Goal: Transaction & Acquisition: Purchase product/service

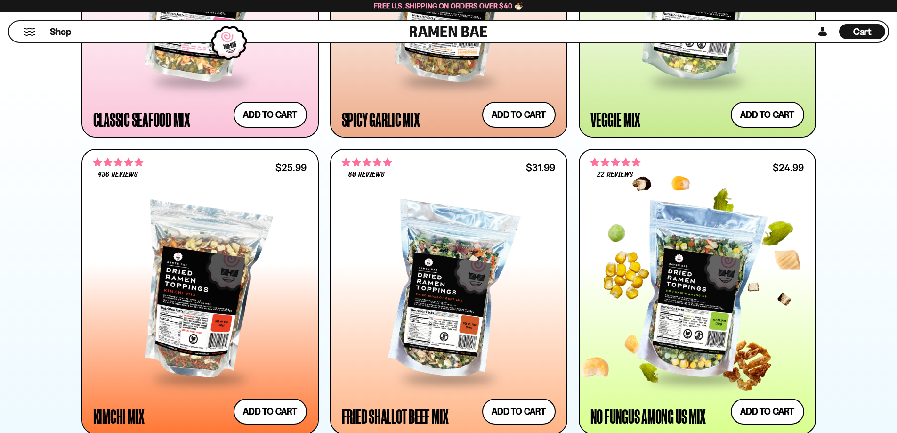
scroll to position [753, 0]
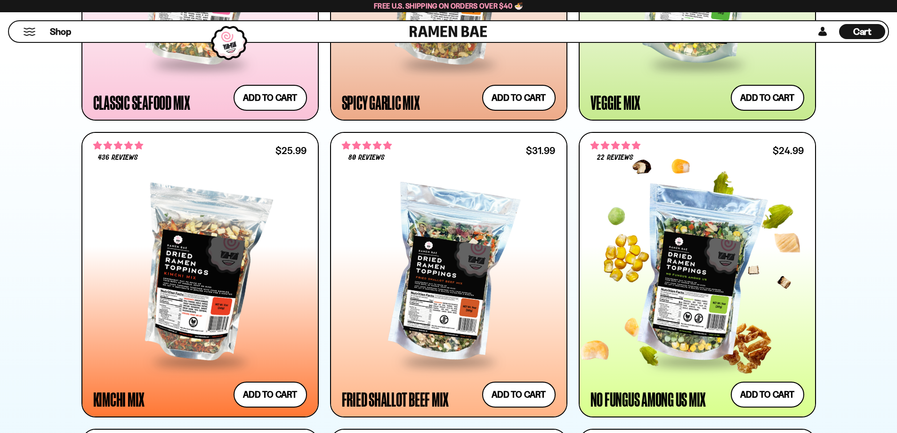
click at [703, 233] on div at bounding box center [697, 274] width 214 height 171
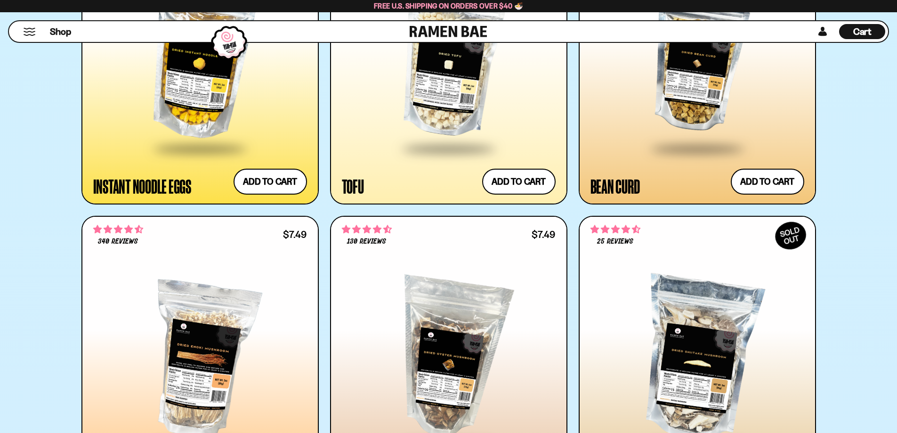
scroll to position [1836, 0]
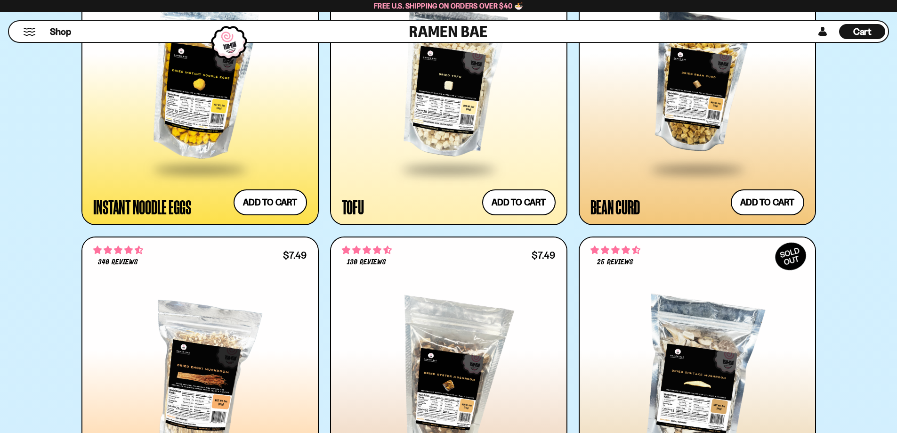
click at [452, 130] on div at bounding box center [449, 82] width 214 height 171
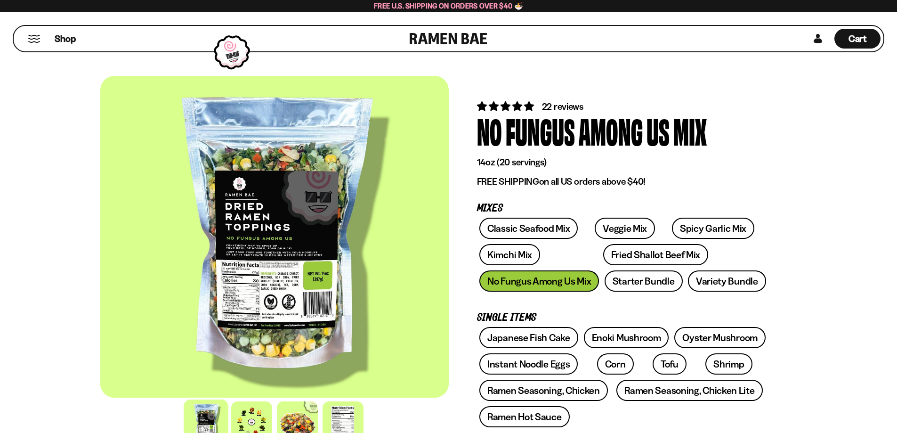
click at [277, 301] on div at bounding box center [274, 236] width 348 height 321
click at [280, 281] on div at bounding box center [274, 236] width 348 height 321
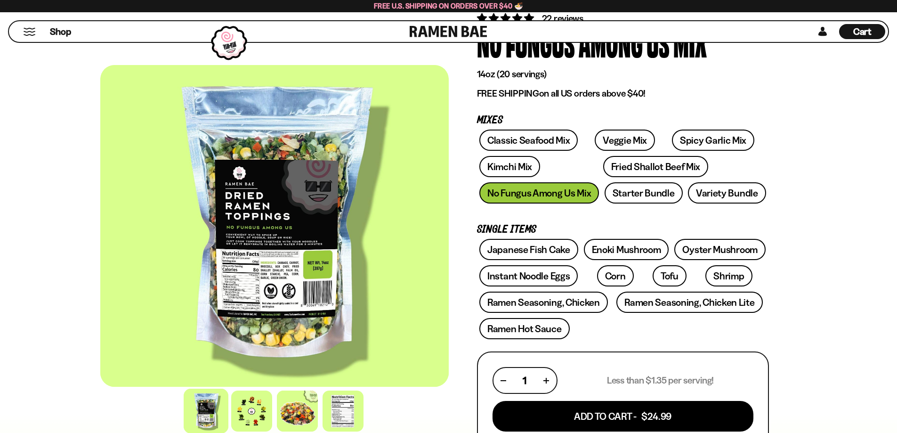
scroll to position [94, 0]
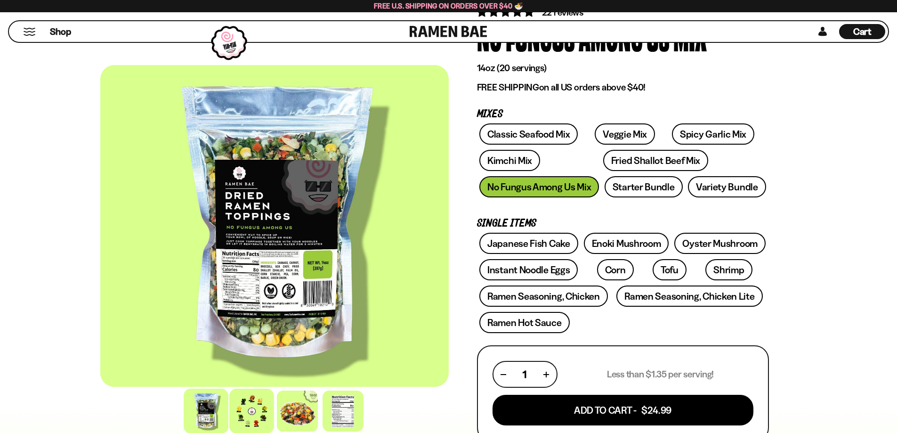
click at [243, 417] on div at bounding box center [251, 410] width 45 height 45
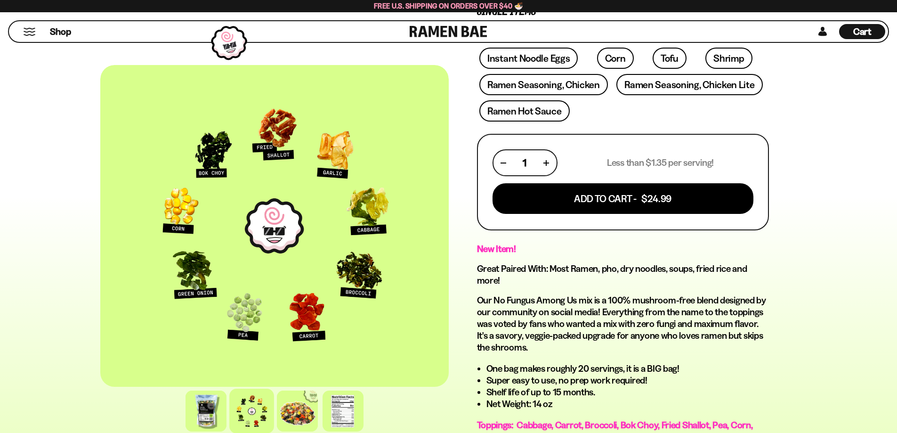
scroll to position [235, 0]
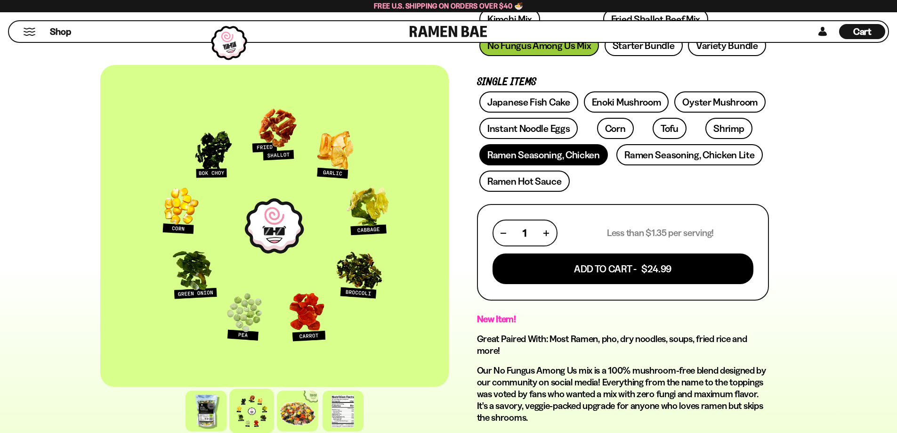
click at [507, 156] on link "Ramen Seasoning, Chicken" at bounding box center [543, 154] width 128 height 21
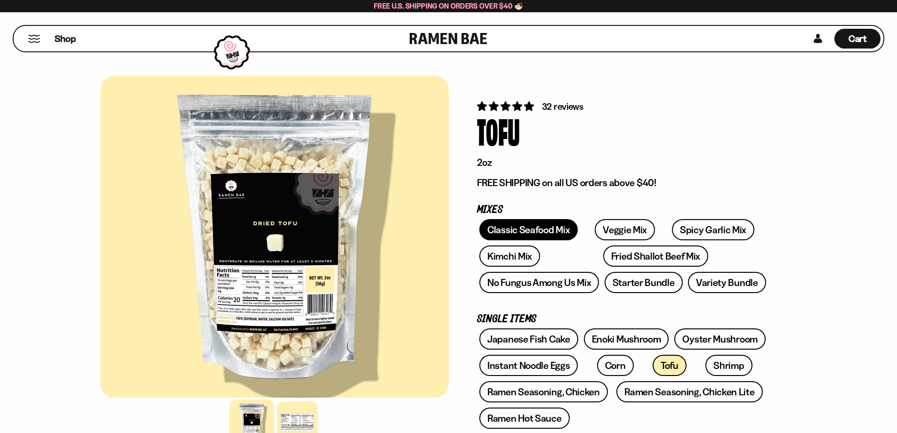
scroll to position [282, 0]
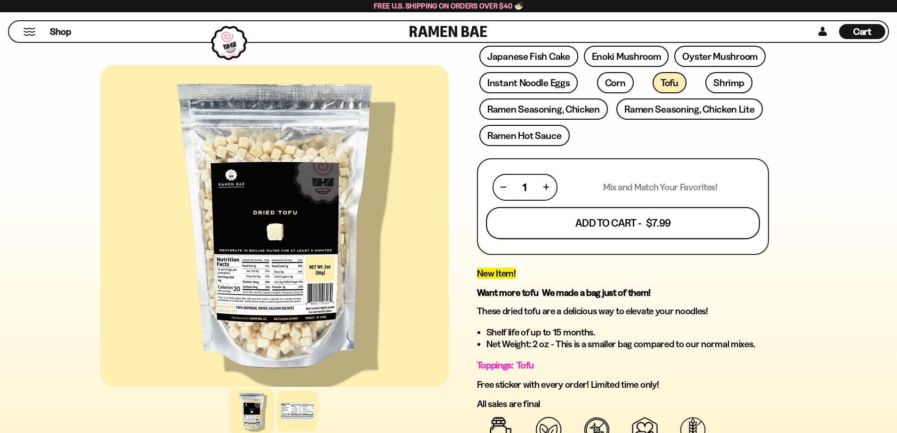
click at [609, 226] on button "Add To Cart - $7.99" at bounding box center [623, 223] width 274 height 32
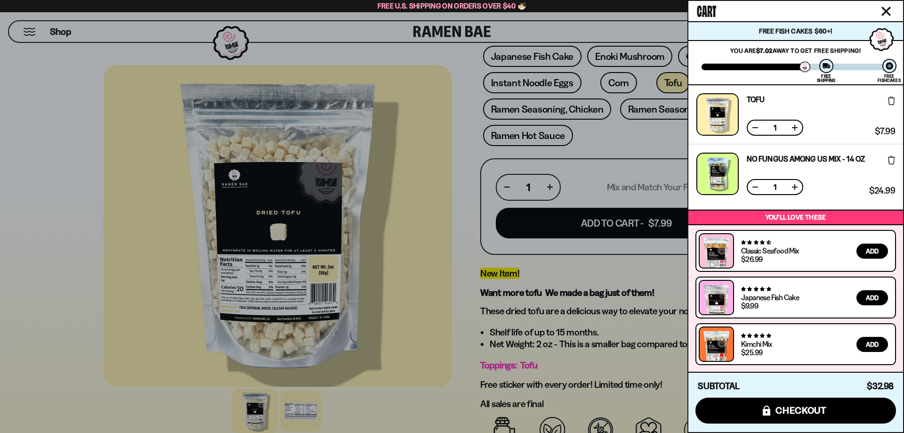
click at [634, 139] on div at bounding box center [452, 216] width 904 height 433
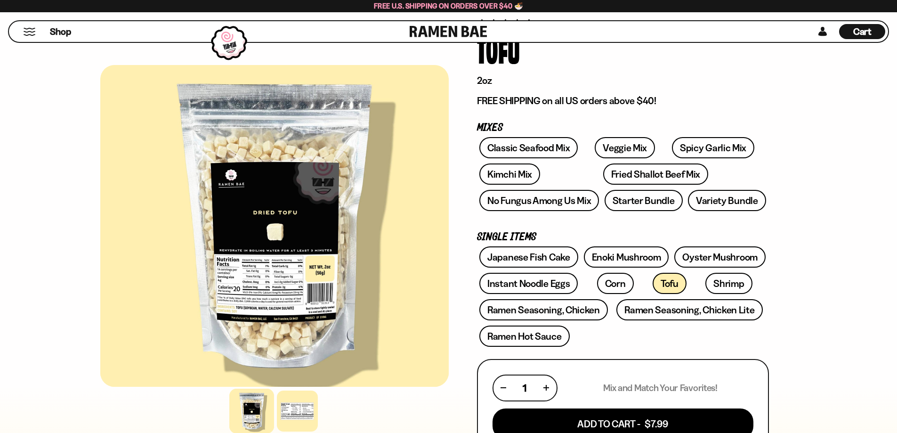
scroll to position [94, 0]
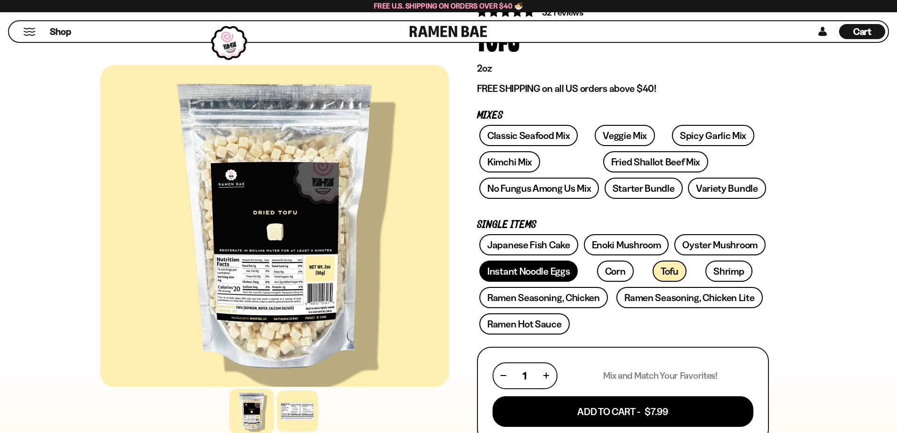
click at [550, 276] on link "Instant Noodle Eggs" at bounding box center [528, 270] width 98 height 21
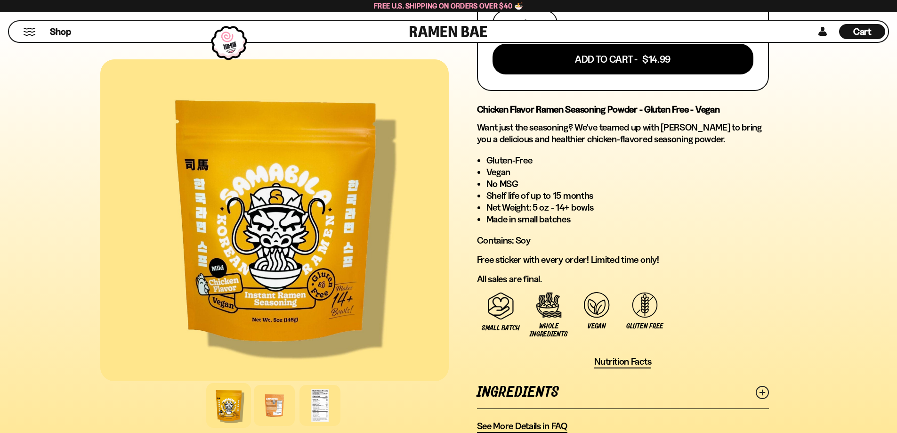
scroll to position [424, 0]
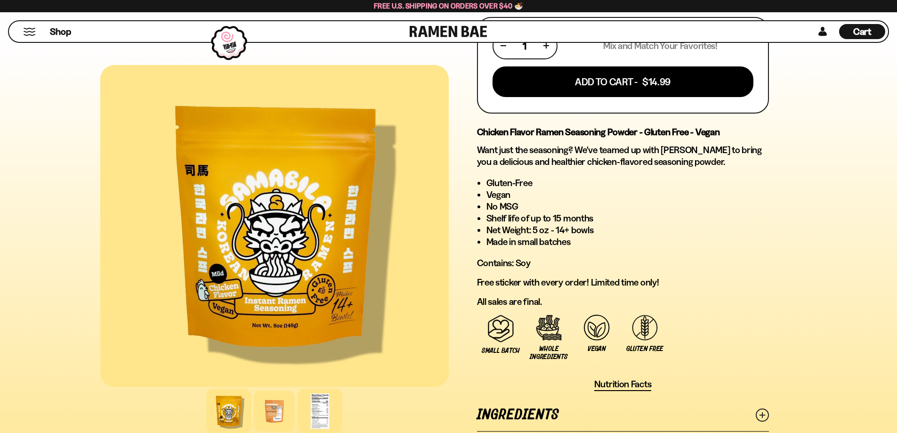
click at [320, 416] on div at bounding box center [319, 410] width 45 height 45
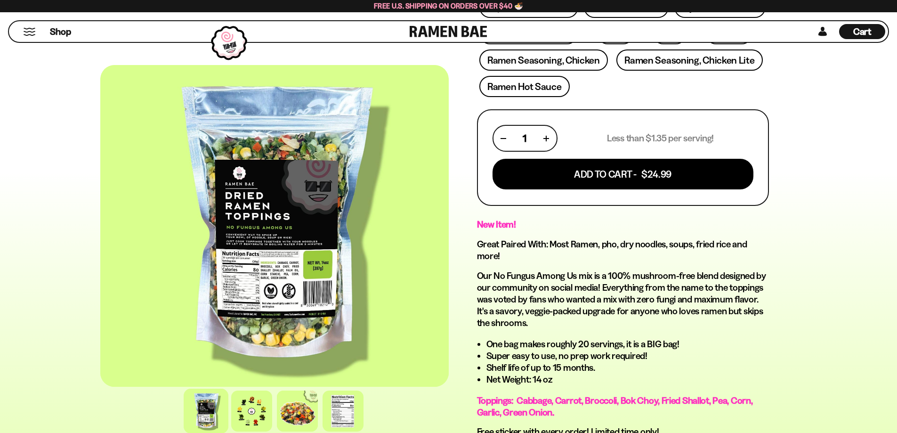
scroll to position [329, 0]
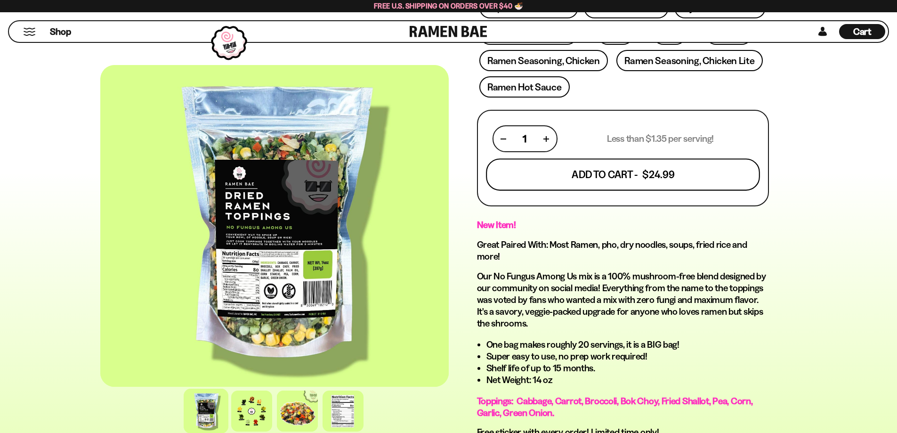
click at [565, 167] on button "Add To Cart - $24.99" at bounding box center [623, 175] width 274 height 32
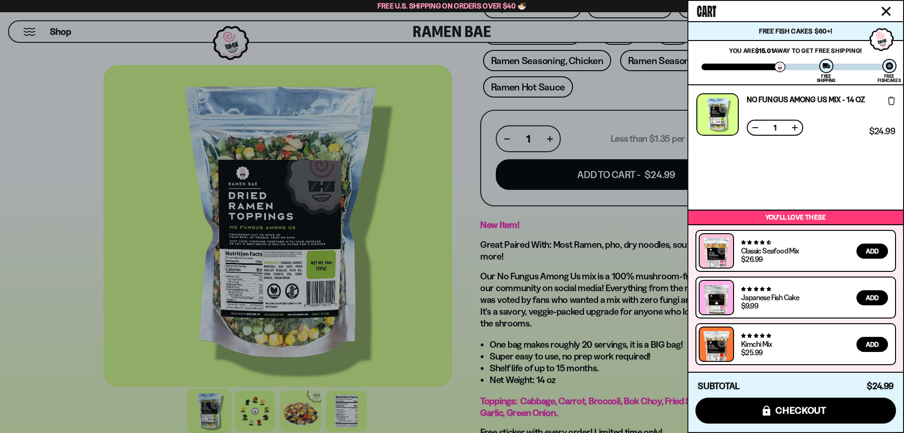
click at [464, 119] on div at bounding box center [452, 216] width 904 height 433
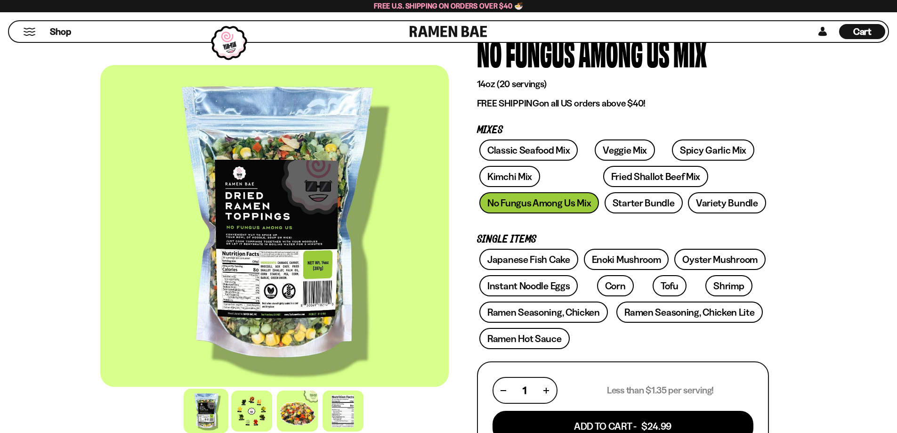
scroll to position [47, 0]
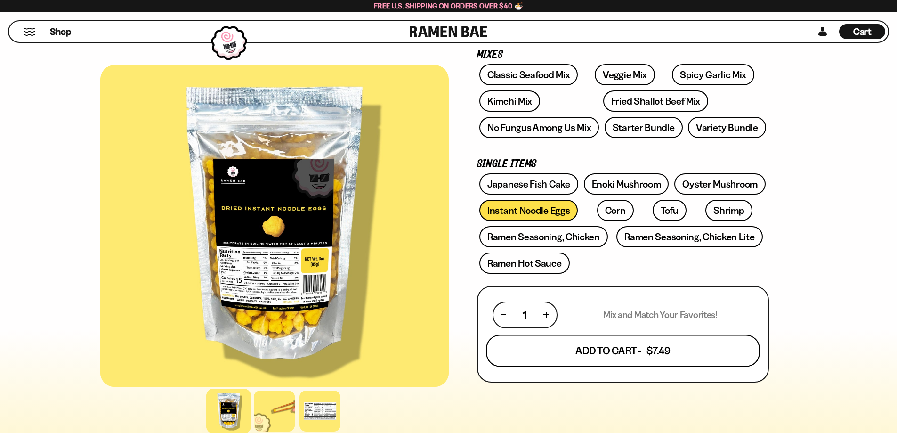
scroll to position [141, 0]
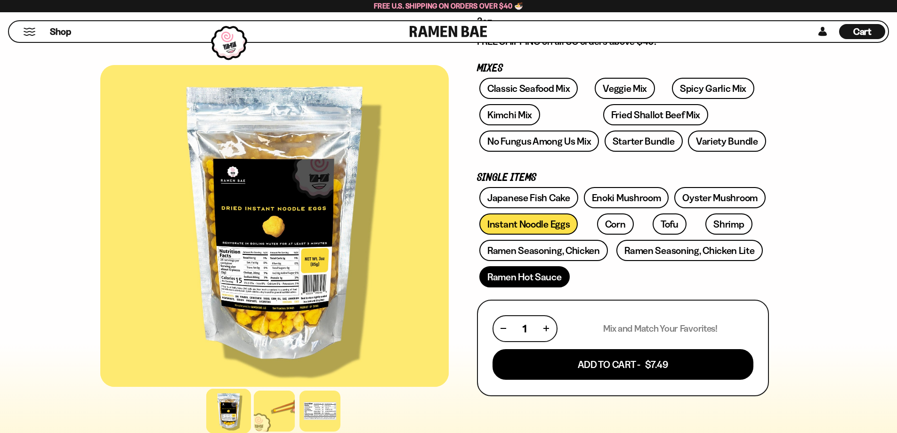
click at [555, 275] on link "Ramen Hot Sauce" at bounding box center [524, 276] width 90 height 21
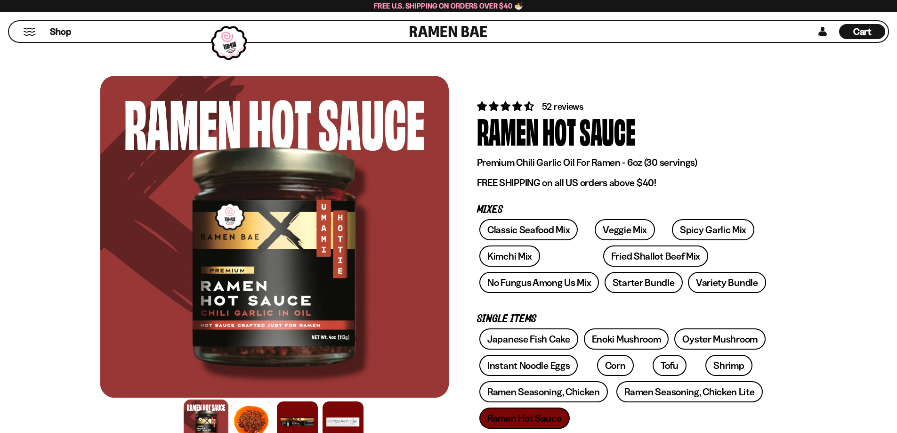
scroll to position [94, 0]
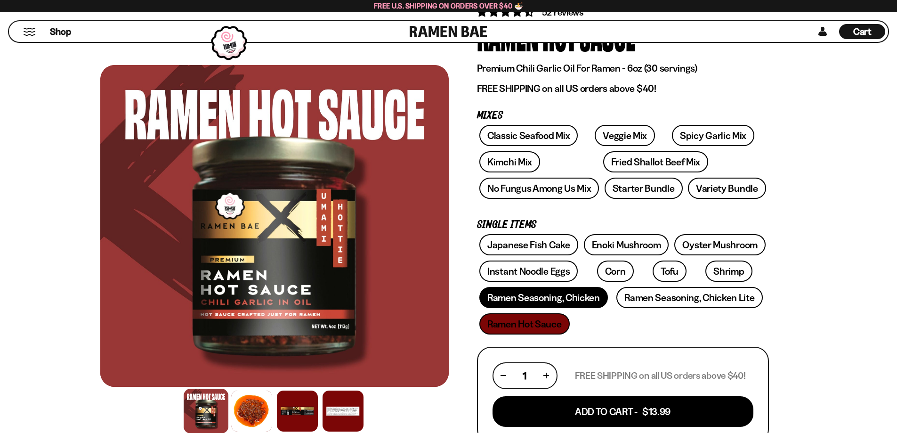
click at [555, 295] on link "Ramen Seasoning, Chicken" at bounding box center [543, 297] width 128 height 21
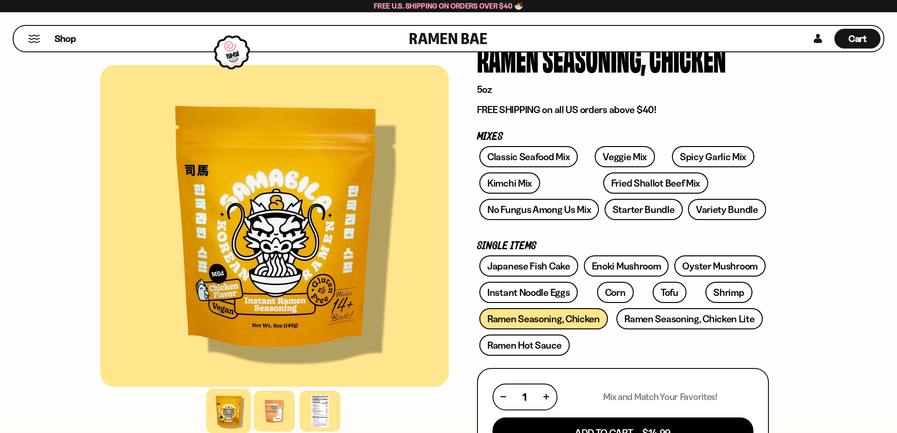
scroll to position [94, 0]
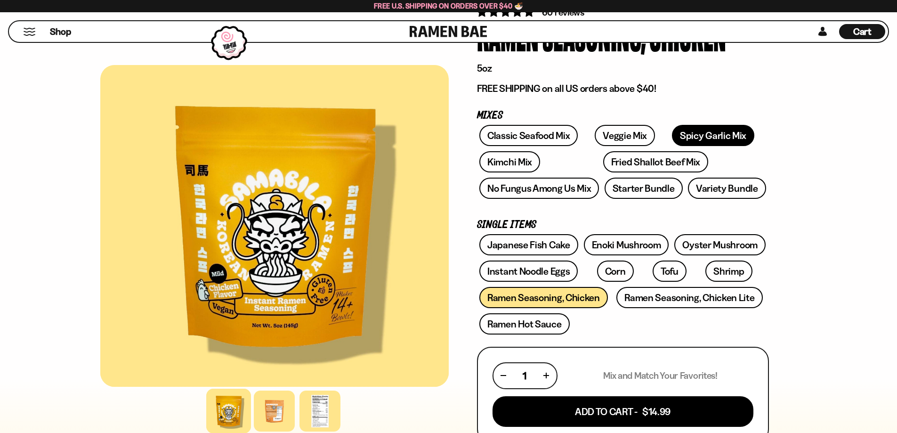
click at [677, 136] on link "Spicy Garlic Mix" at bounding box center [713, 135] width 82 height 21
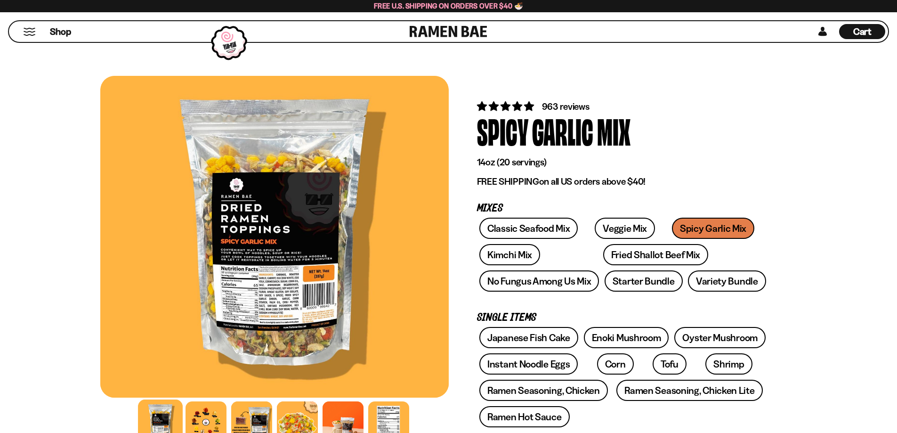
scroll to position [141, 0]
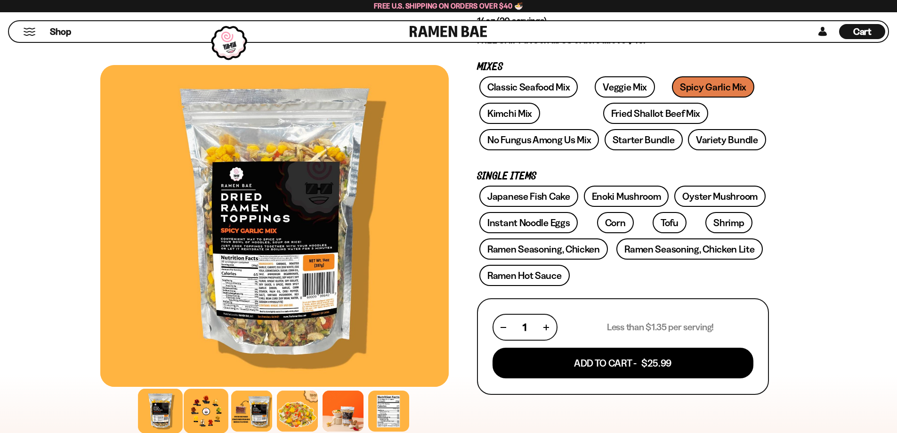
click at [211, 411] on div at bounding box center [206, 410] width 45 height 45
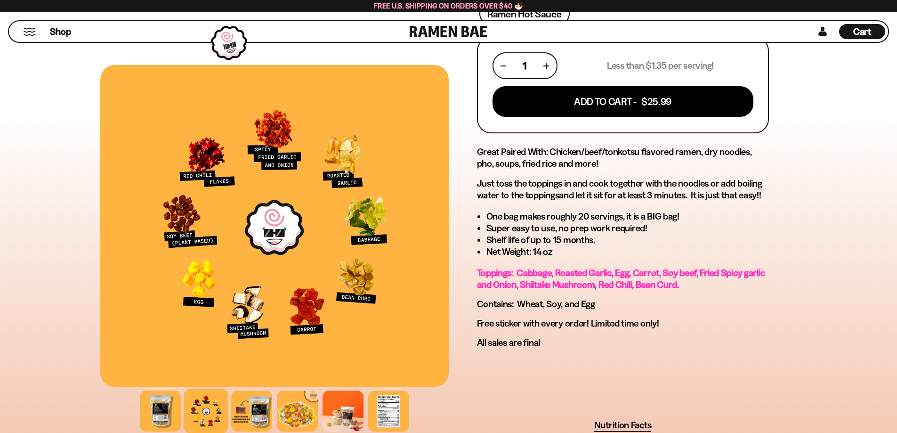
scroll to position [424, 0]
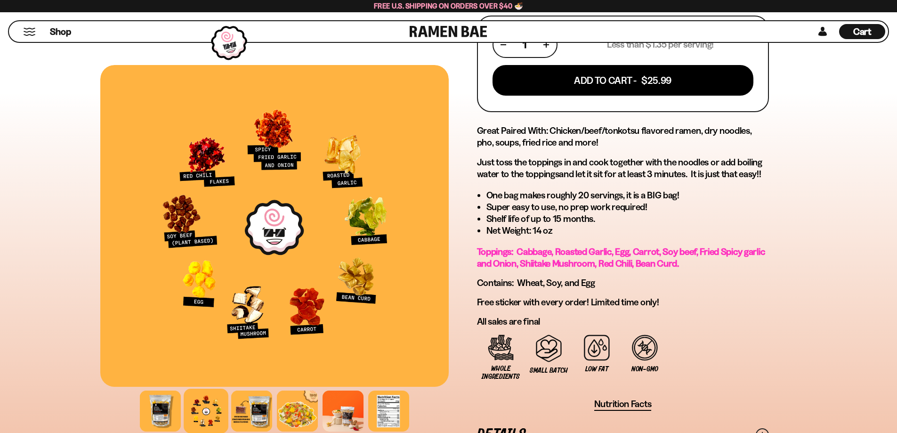
click at [864, 33] on span "Cart" at bounding box center [862, 31] width 18 height 11
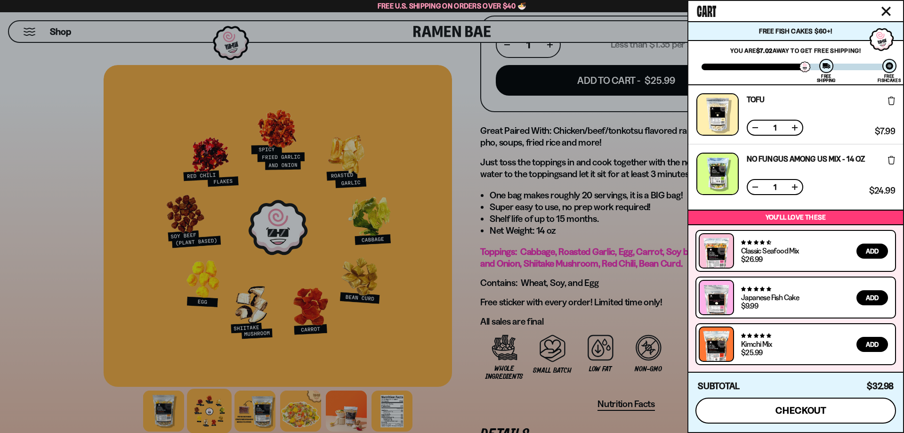
drag, startPoint x: 793, startPoint y: 412, endPoint x: 650, endPoint y: 164, distance: 286.1
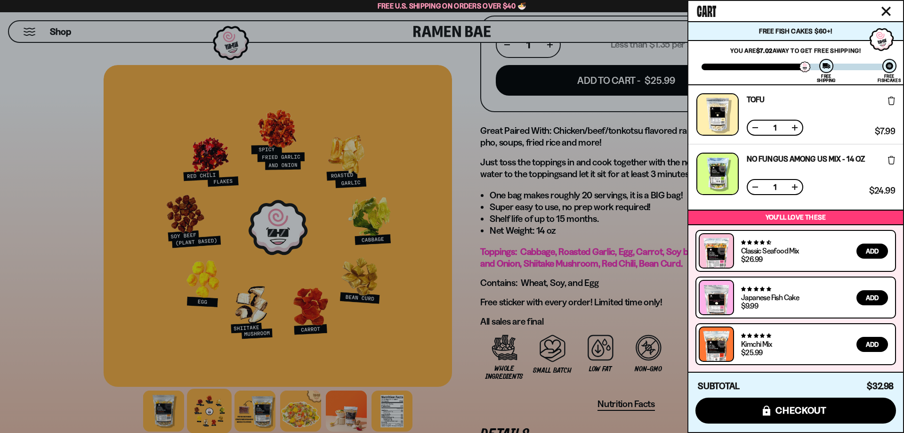
click at [650, 166] on div at bounding box center [452, 216] width 904 height 433
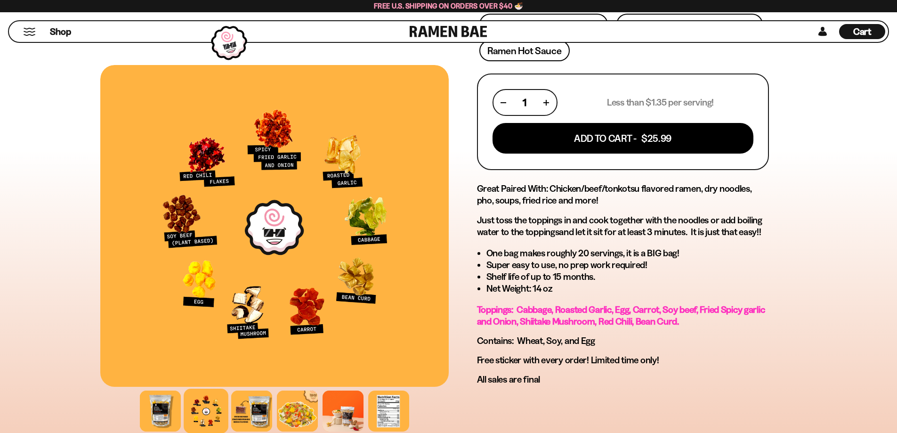
scroll to position [188, 0]
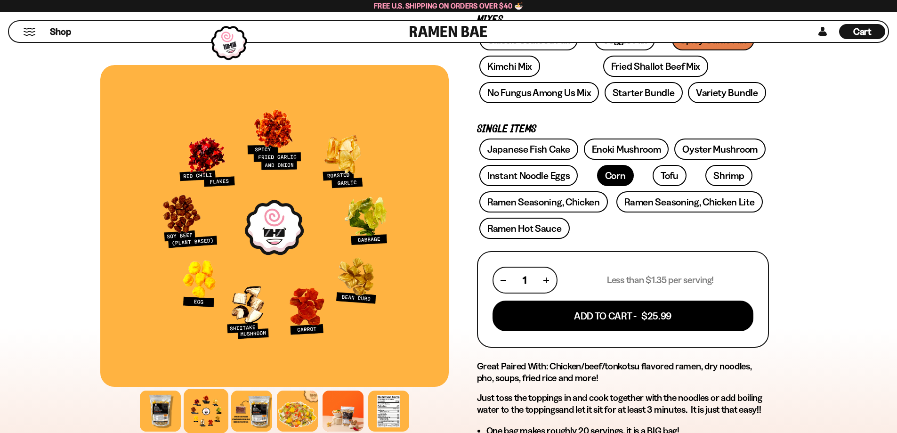
click at [601, 176] on link "Corn" at bounding box center [615, 175] width 37 height 21
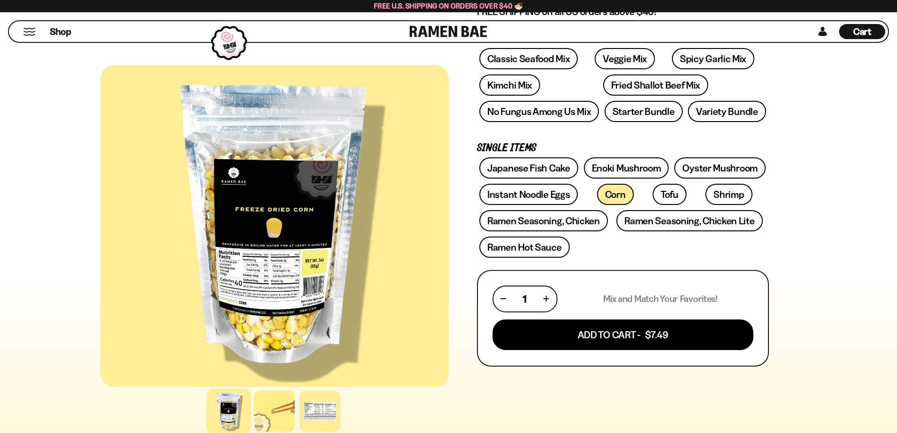
scroll to position [188, 0]
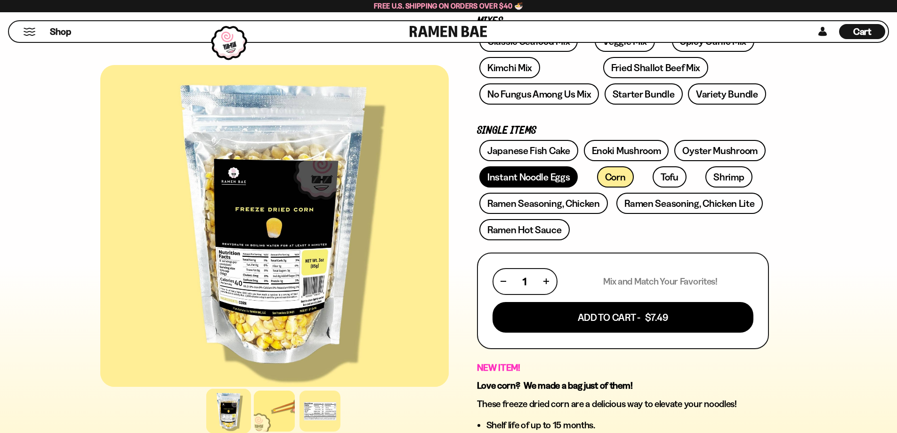
click at [563, 180] on link "Instant Noodle Eggs" at bounding box center [528, 176] width 98 height 21
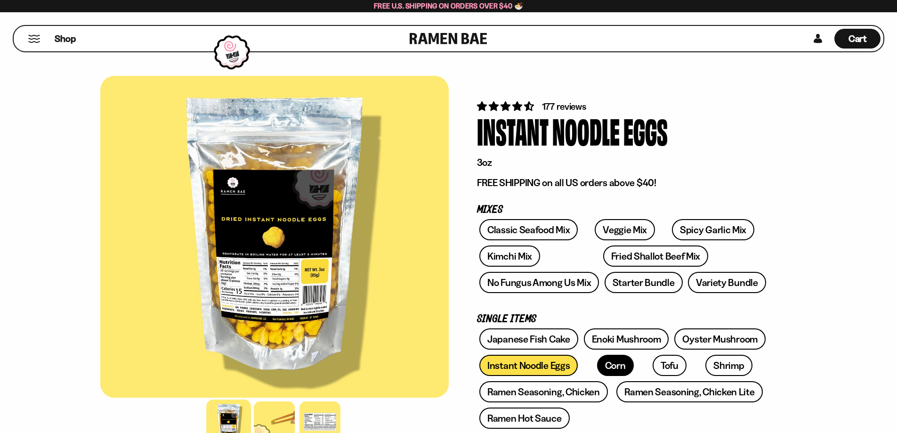
scroll to position [47, 0]
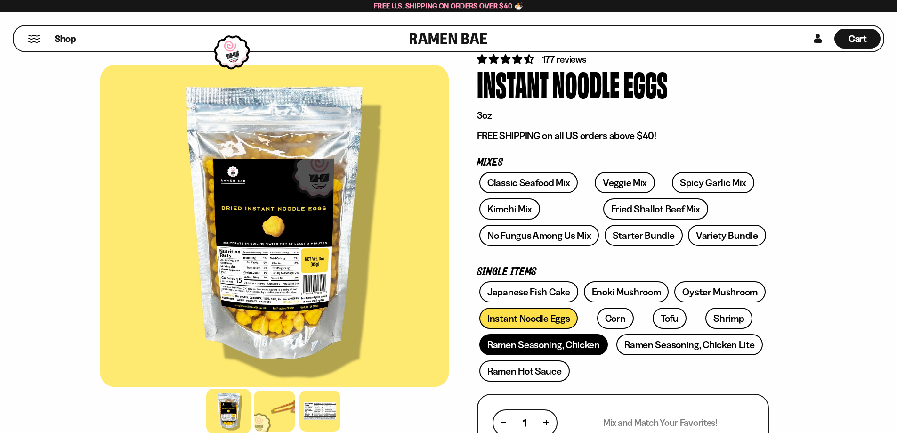
click at [555, 347] on link "Ramen Seasoning, Chicken" at bounding box center [543, 344] width 128 height 21
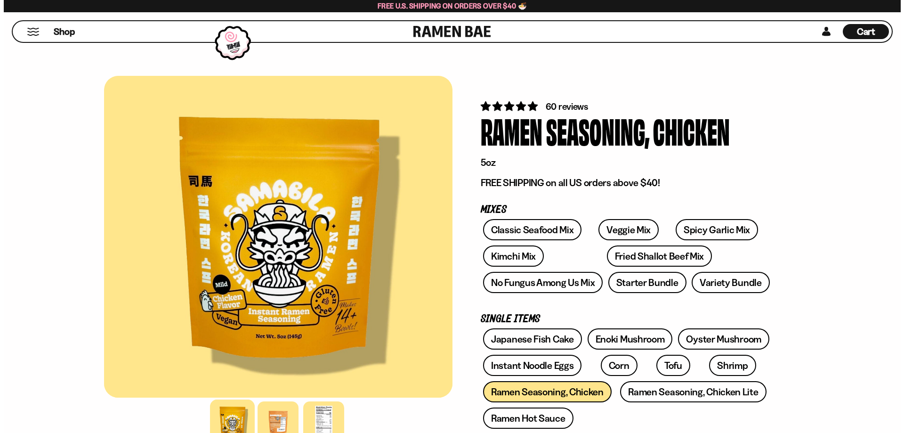
scroll to position [188, 0]
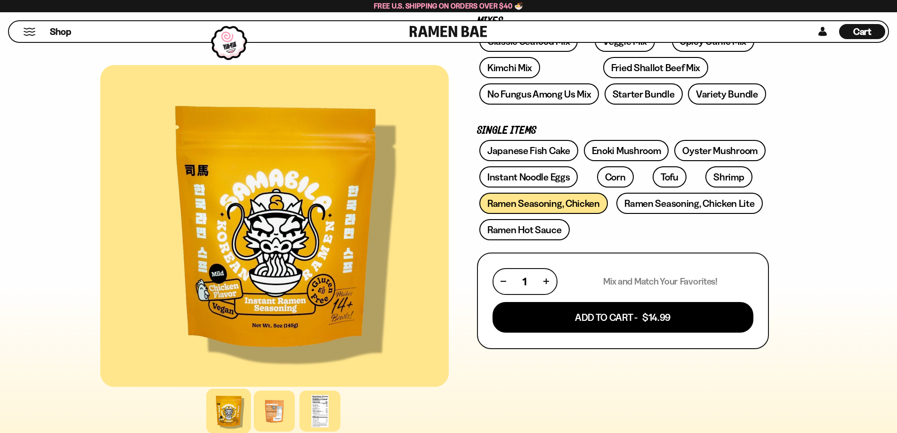
click at [845, 22] on div "Cart D0381C2F-513E-4F90-8A41-6F0A75DCBAAA" at bounding box center [862, 31] width 46 height 21
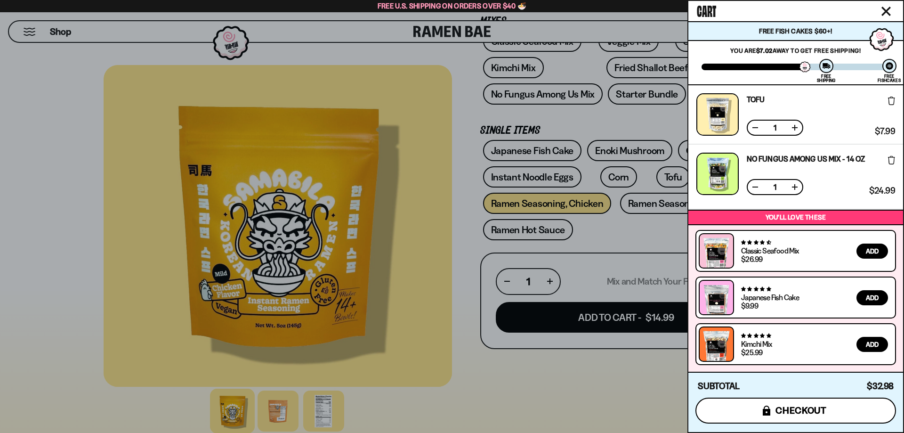
click at [798, 416] on button "icons8-lock checkout" at bounding box center [795, 410] width 201 height 26
